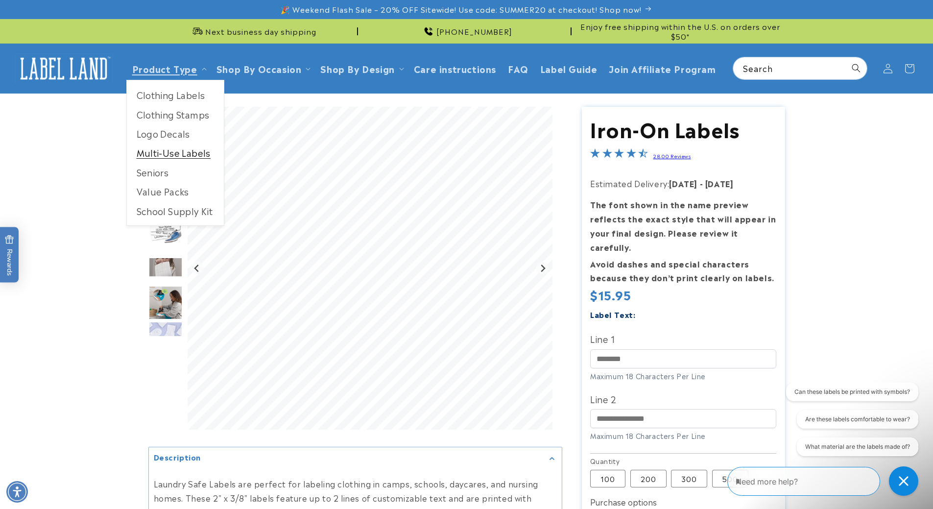
click at [163, 151] on link "Multi-Use Labels" at bounding box center [175, 152] width 97 height 19
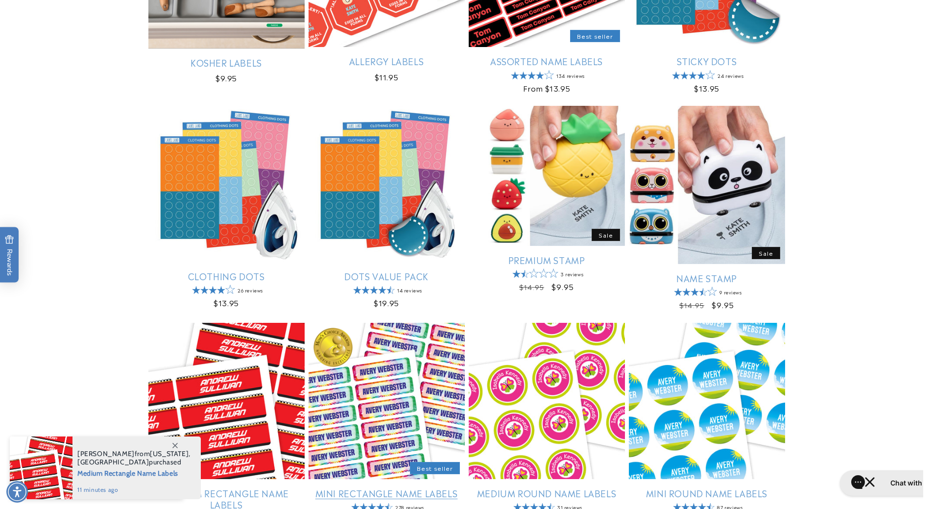
scroll to position [343, 0]
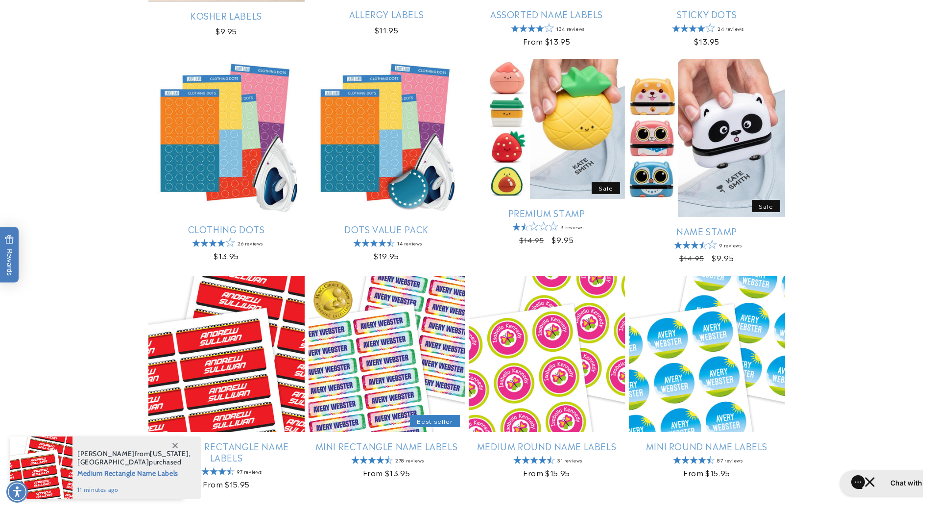
click at [171, 444] on span at bounding box center [175, 445] width 18 height 18
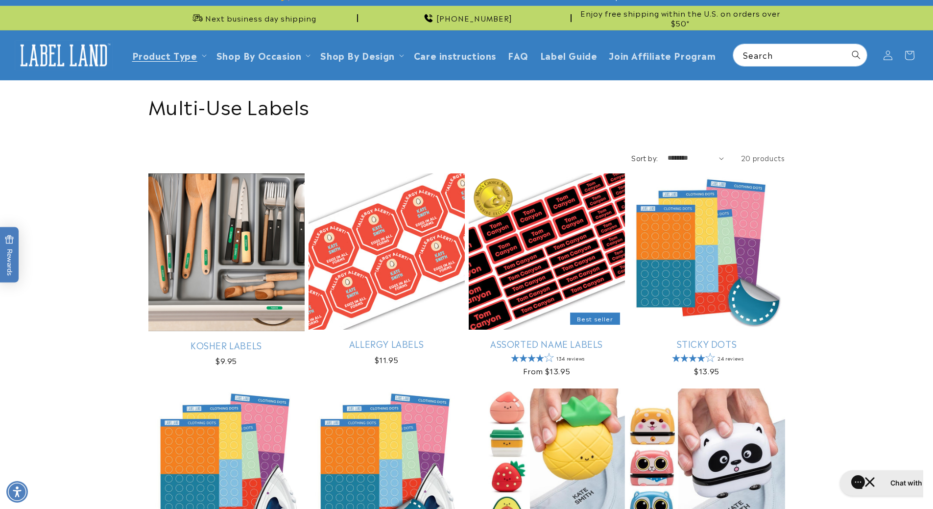
scroll to position [0, 0]
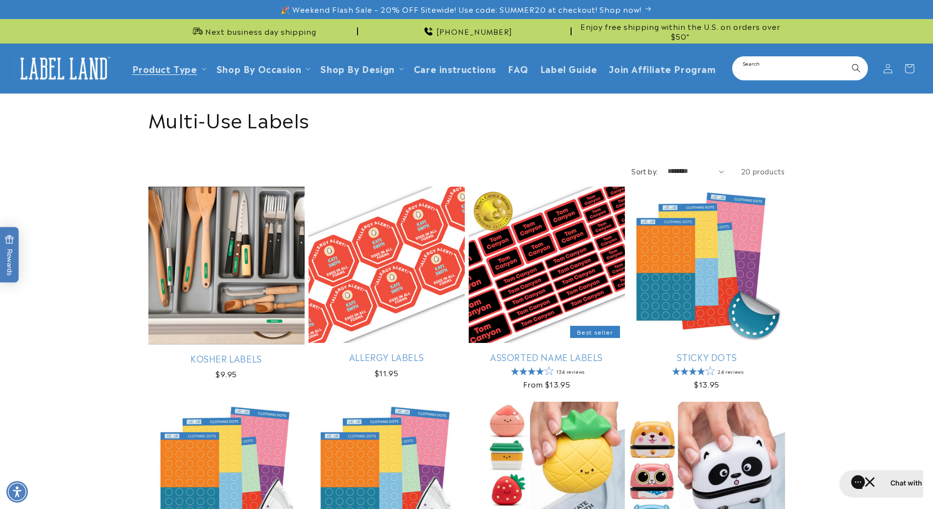
click at [785, 78] on input "Search" at bounding box center [800, 68] width 134 height 22
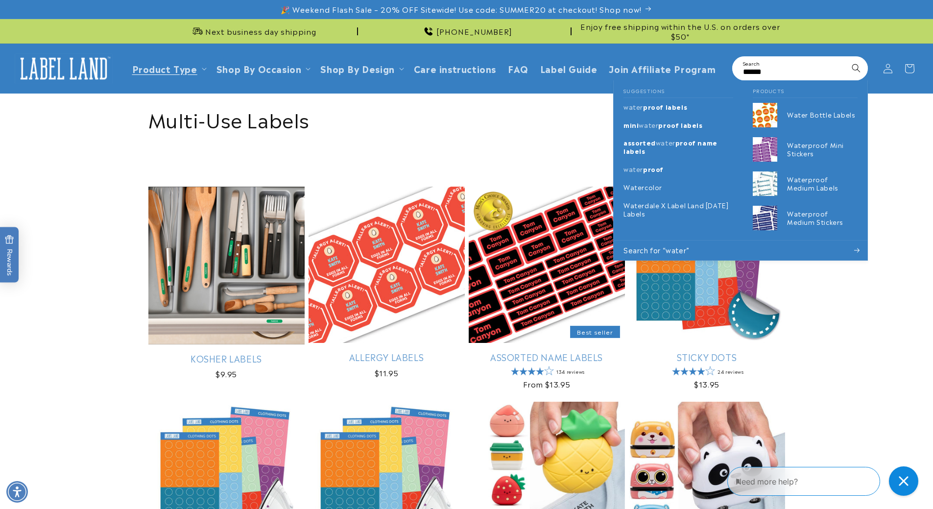
type input "******"
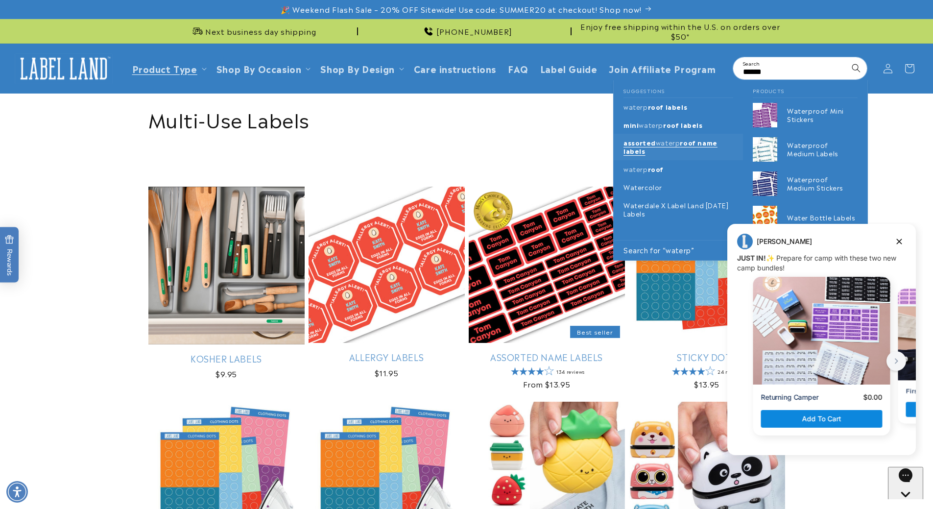
click at [636, 147] on span "roof name labels" at bounding box center [671, 147] width 94 height 18
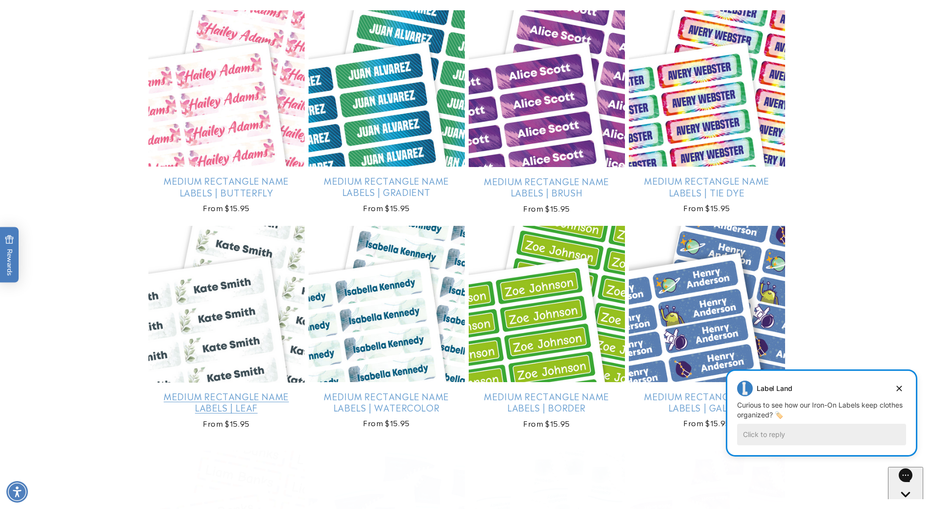
scroll to position [882, 0]
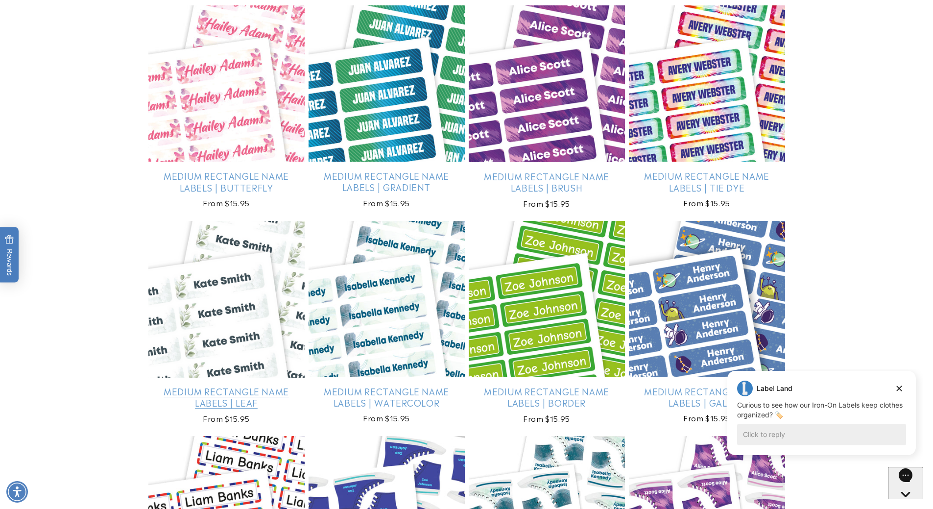
click at [234, 386] on link "Medium Rectangle Name Labels | Leaf" at bounding box center [226, 397] width 156 height 23
